Goal: Complete application form

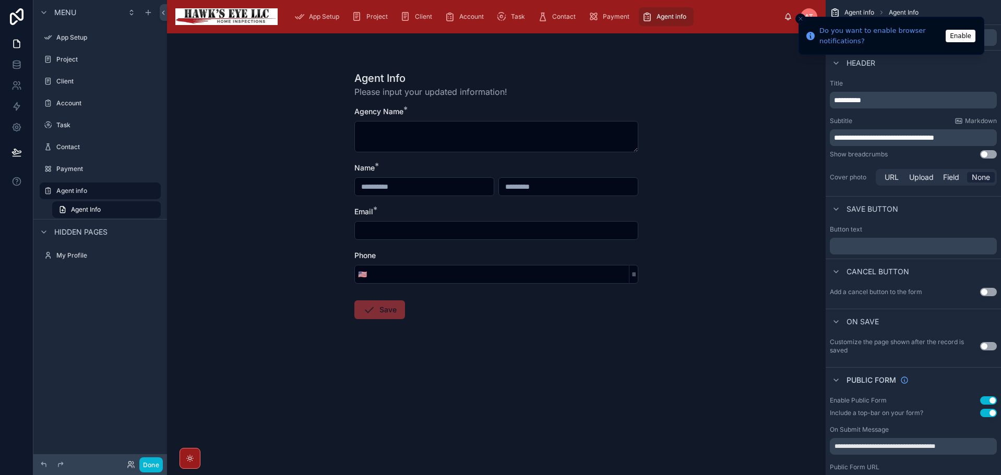
scroll to position [46, 0]
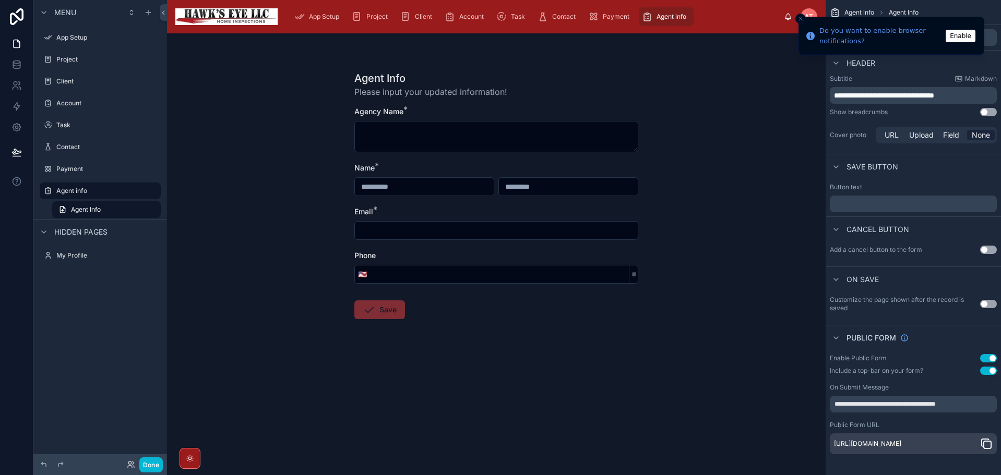
click at [965, 32] on button "Enable" at bounding box center [961, 36] width 30 height 13
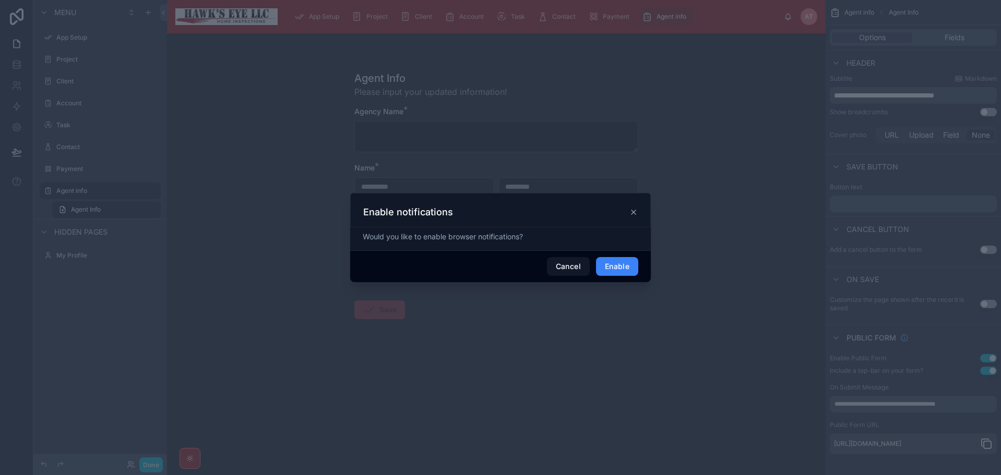
click at [626, 267] on button "Enable" at bounding box center [617, 266] width 42 height 19
click at [635, 211] on icon at bounding box center [633, 211] width 8 height 8
click at [694, 122] on div at bounding box center [500, 237] width 1001 height 475
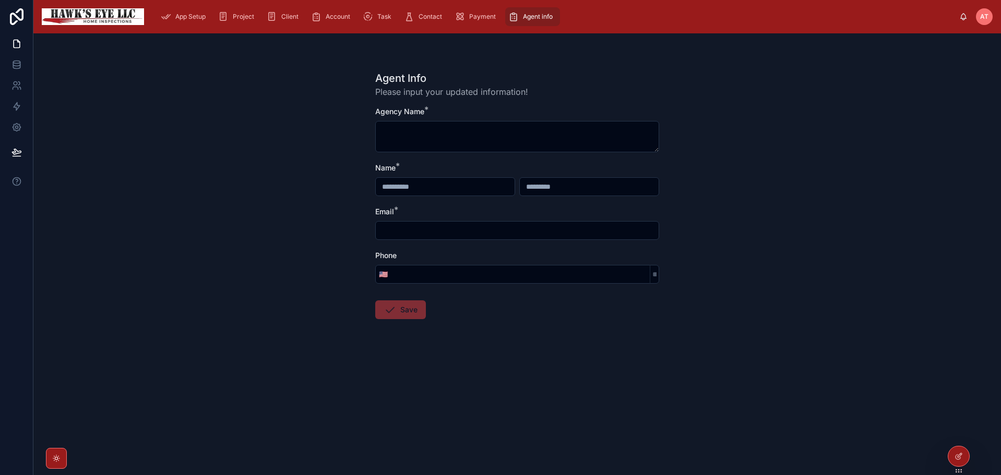
click at [767, 64] on div "Agent Info Please input your updated information! Agency Name * Name * Email * …" at bounding box center [517, 254] width 968 height 442
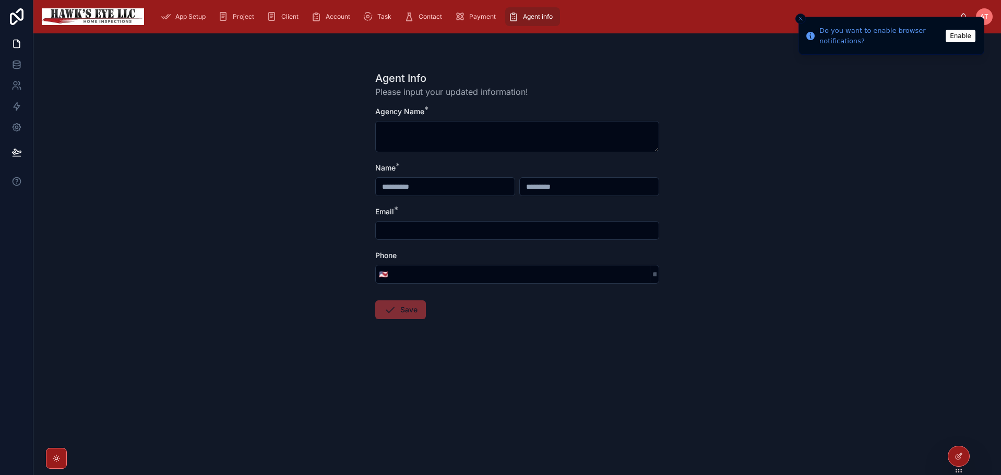
click at [799, 18] on icon "Close toast" at bounding box center [800, 19] width 6 height 6
